Goal: Task Accomplishment & Management: Use online tool/utility

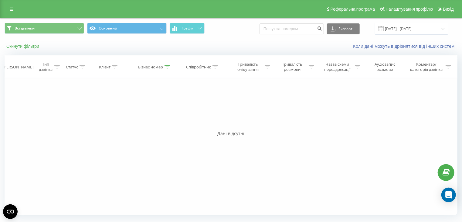
click at [29, 46] on button "Скинути фільтри" at bounding box center [24, 45] width 38 height 5
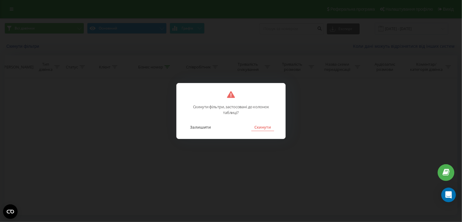
click at [266, 130] on button "Скинути" at bounding box center [263, 127] width 23 height 8
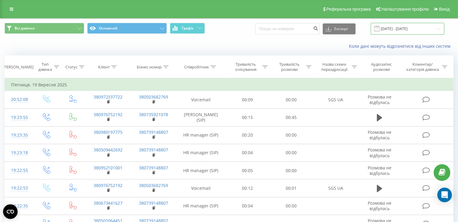
click at [414, 27] on input "[DATE] - [DATE]" at bounding box center [408, 29] width 74 height 12
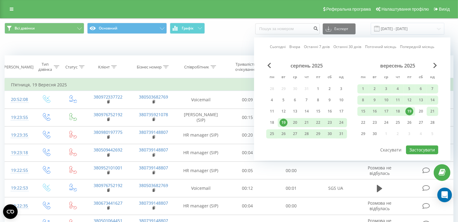
click at [432, 112] on div "21" at bounding box center [432, 111] width 8 height 8
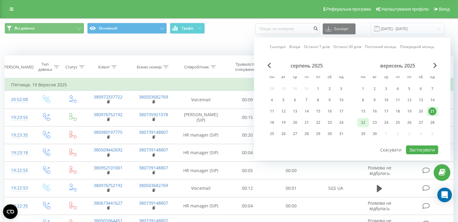
click at [365, 121] on div "22" at bounding box center [363, 122] width 8 height 8
click at [361, 109] on div "15" at bounding box center [363, 111] width 8 height 8
click at [365, 119] on div "22" at bounding box center [363, 122] width 8 height 8
click at [419, 147] on button "Застосувати" at bounding box center [422, 149] width 32 height 9
type input "[DATE] - [DATE]"
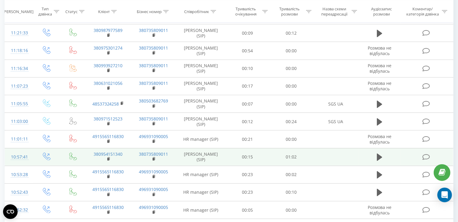
scroll to position [243, 0]
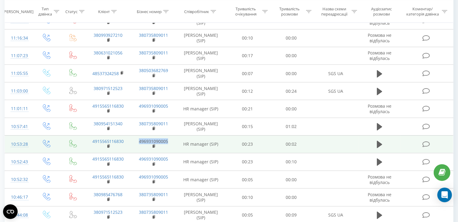
drag, startPoint x: 169, startPoint y: 136, endPoint x: 139, endPoint y: 138, distance: 29.8
click at [139, 138] on td "496931090005" at bounding box center [154, 144] width 46 height 18
copy link "496931090005"
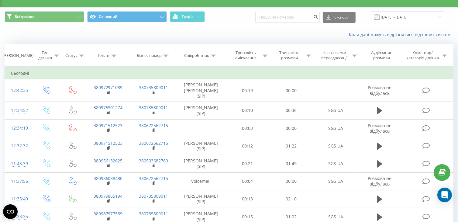
scroll to position [0, 0]
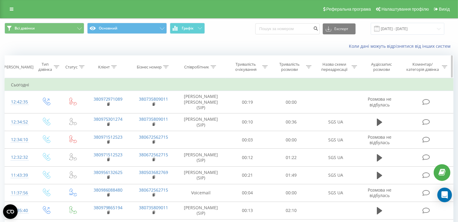
click at [168, 67] on icon at bounding box center [165, 66] width 5 height 3
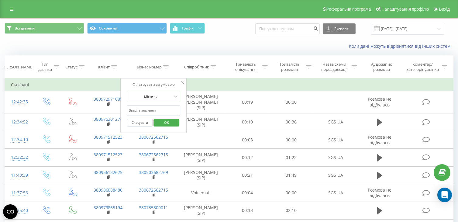
click at [160, 111] on input "text" at bounding box center [153, 110] width 53 height 11
paste input "496931090005"
type input "496931090005"
click at [169, 120] on span "OK" at bounding box center [166, 122] width 17 height 9
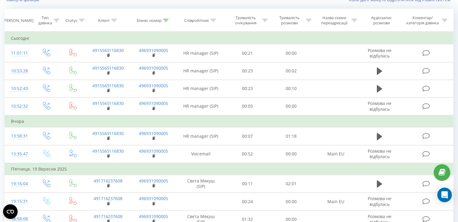
scroll to position [61, 0]
